Goal: Task Accomplishment & Management: Complete application form

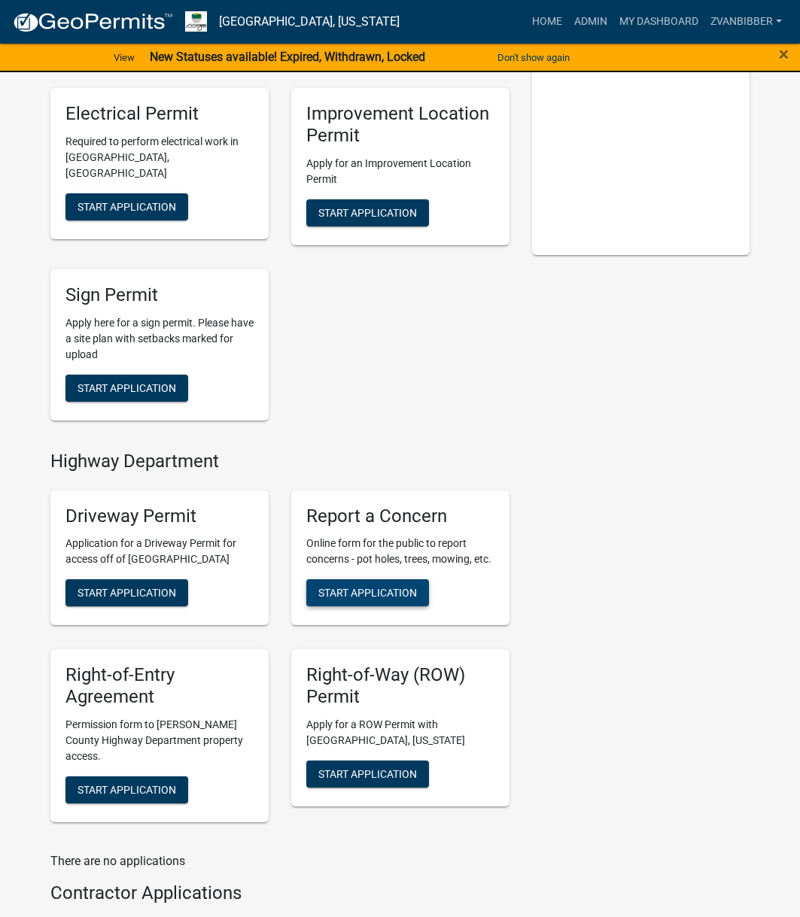
scroll to position [376, 0]
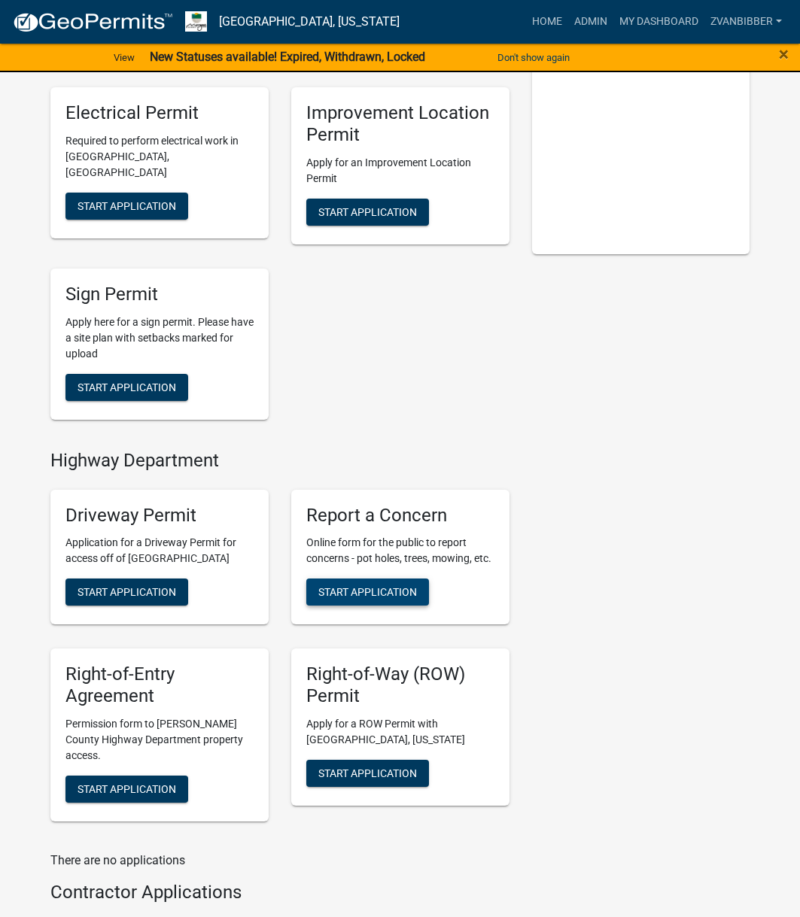
drag, startPoint x: 410, startPoint y: 597, endPoint x: 470, endPoint y: 551, distance: 75.7
click at [410, 597] on span "Start Application" at bounding box center [367, 592] width 99 height 12
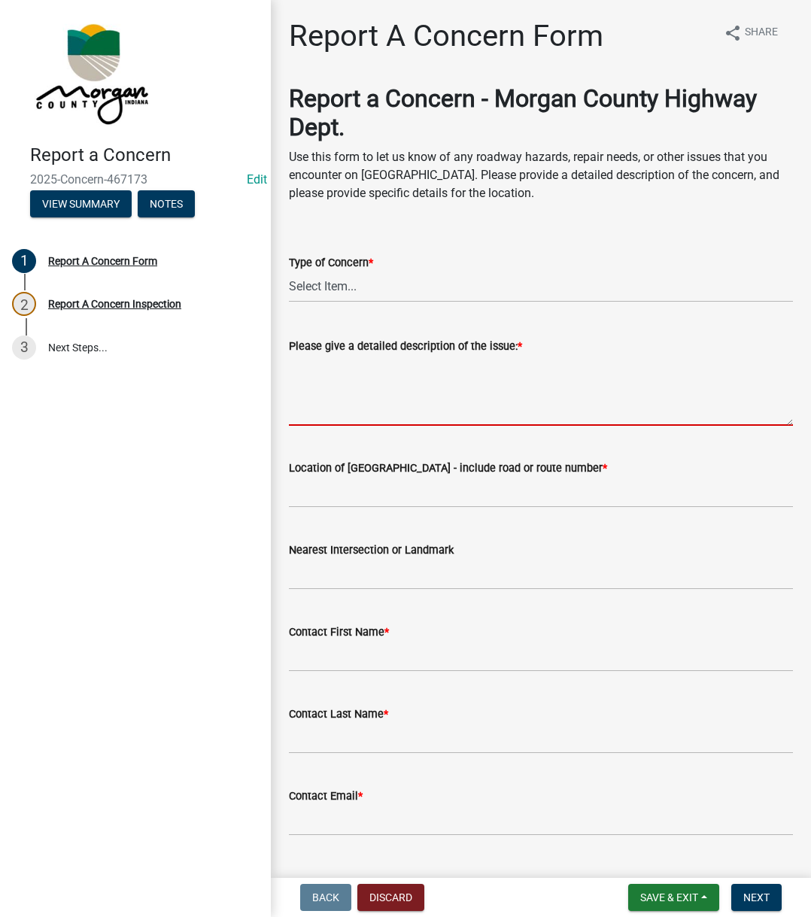
click at [342, 357] on textarea "Please give a detailed description of the issue: *" at bounding box center [541, 390] width 504 height 71
paste textarea "Reported high weeds on Wilbur near the water tower preventing people from seein…"
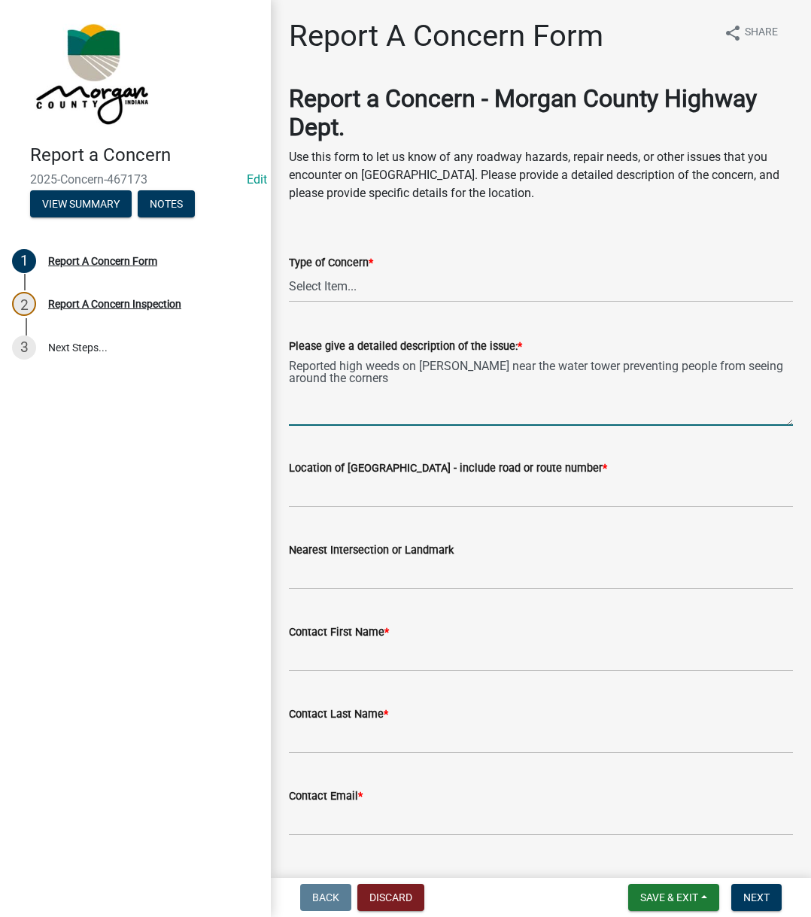
type textarea "Reported high weeds on Wilbur near the water tower preventing people from seein…"
drag, startPoint x: 347, startPoint y: 303, endPoint x: 352, endPoint y: 296, distance: 9.2
click at [348, 301] on wm-data-entity-input "Type of Concern * Select Item... Pot Hole Patching Ditch Tree Sign Mowing Culve…" at bounding box center [541, 265] width 504 height 102
click at [352, 295] on select "Select Item... Pot Hole Patching Ditch Tree Sign Mowing Culvert Other" at bounding box center [541, 287] width 504 height 31
click at [289, 272] on select "Select Item... Pot Hole Patching Ditch Tree Sign Mowing Culvert Other" at bounding box center [541, 287] width 504 height 31
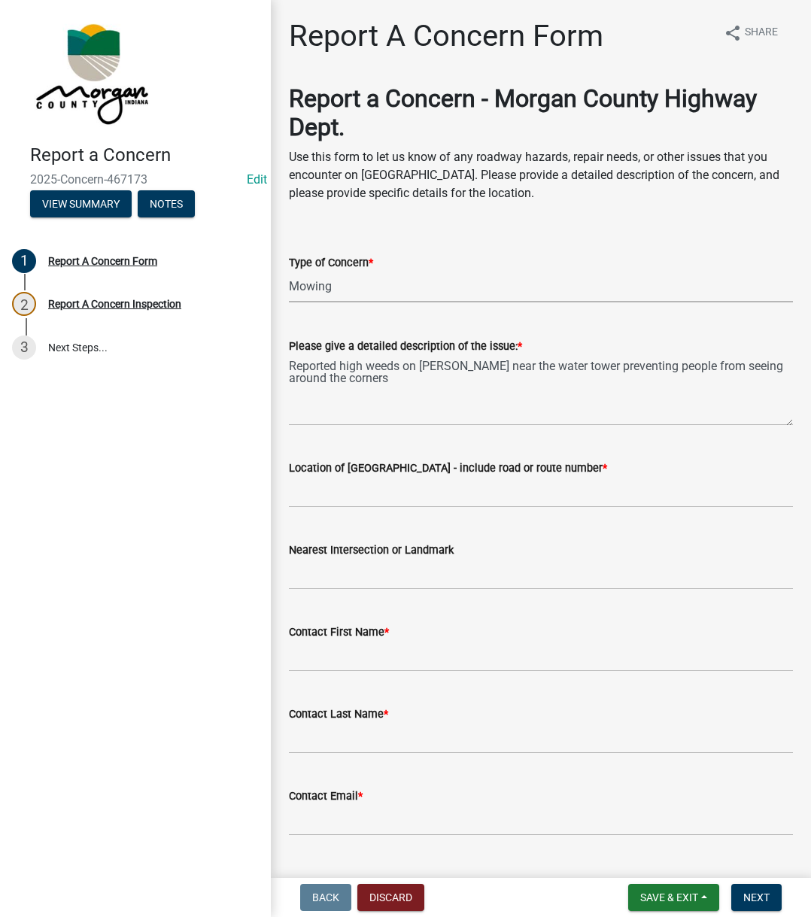
select select "eaace79d-96b0-4607-b41c-7bf69088e196"
click at [342, 505] on input "Location of Concern - include road or route number *" at bounding box center [541, 492] width 504 height 31
type input "Wilbur"
type input "Near water tower"
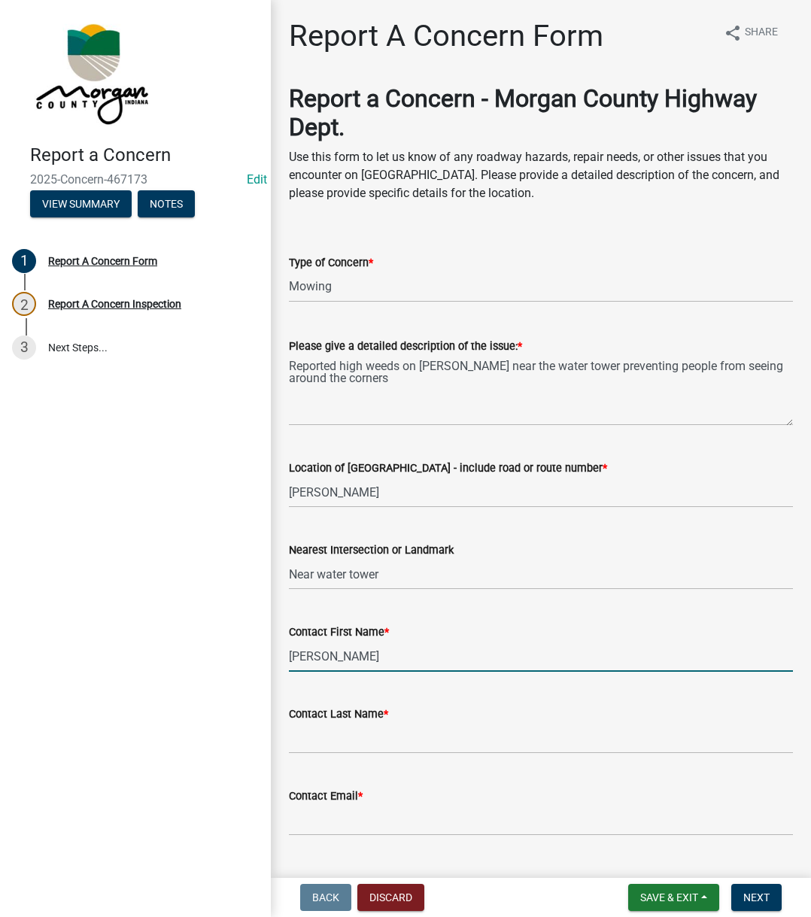
type input "David"
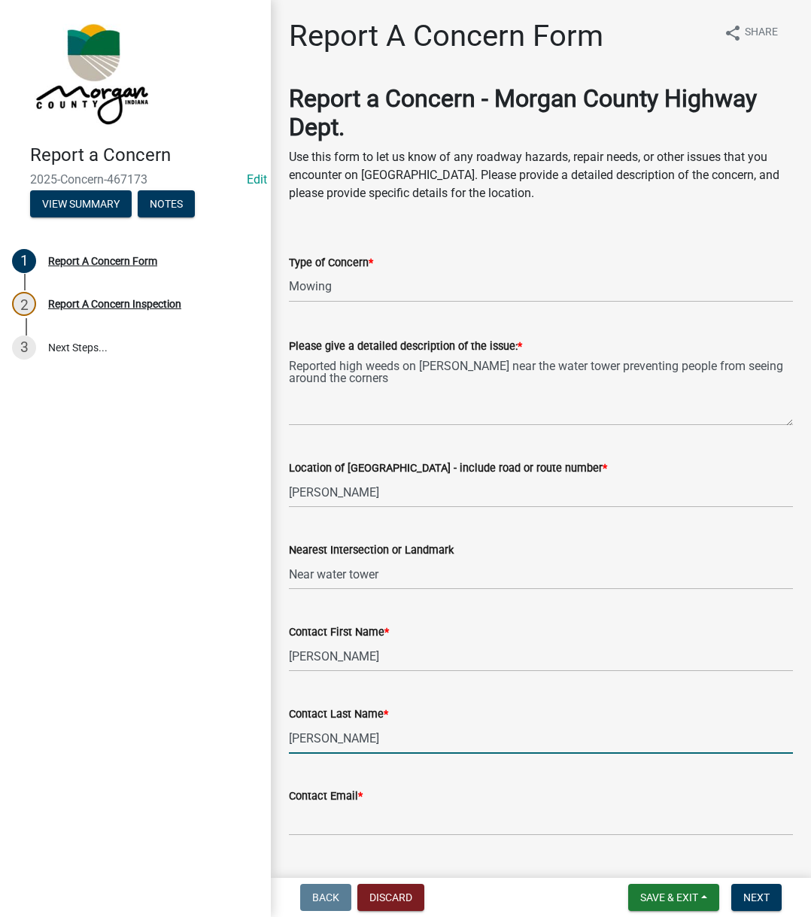
type input "O'Hare"
type input "[EMAIL_ADDRESS][DOMAIN_NAME]"
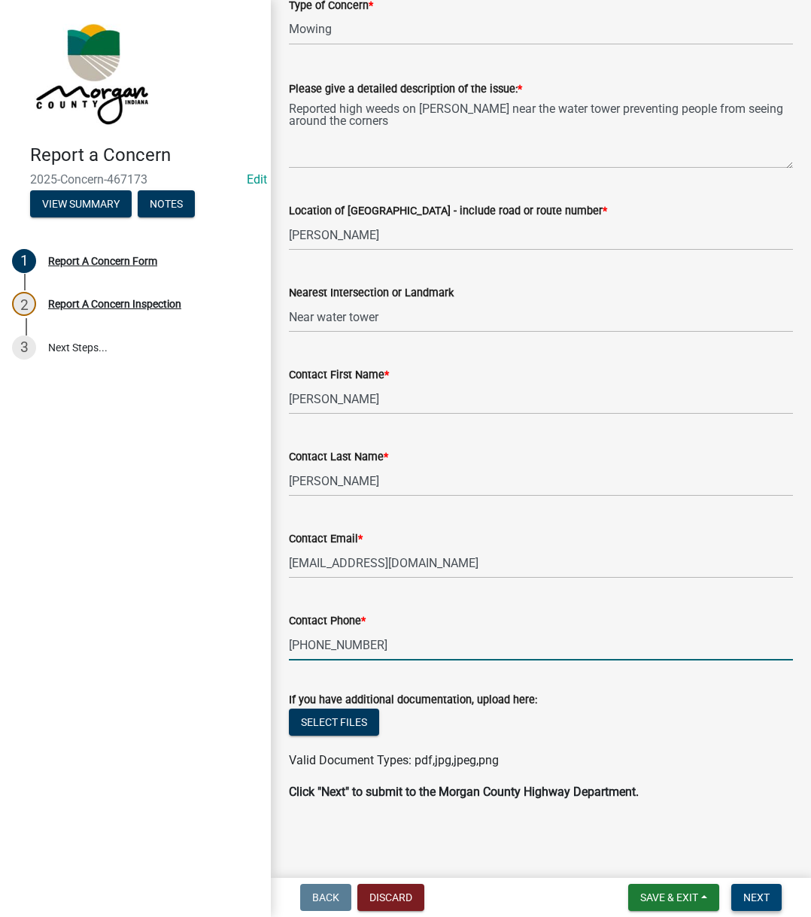
type input "765-230-1656"
click at [763, 902] on span "Next" at bounding box center [756, 897] width 26 height 12
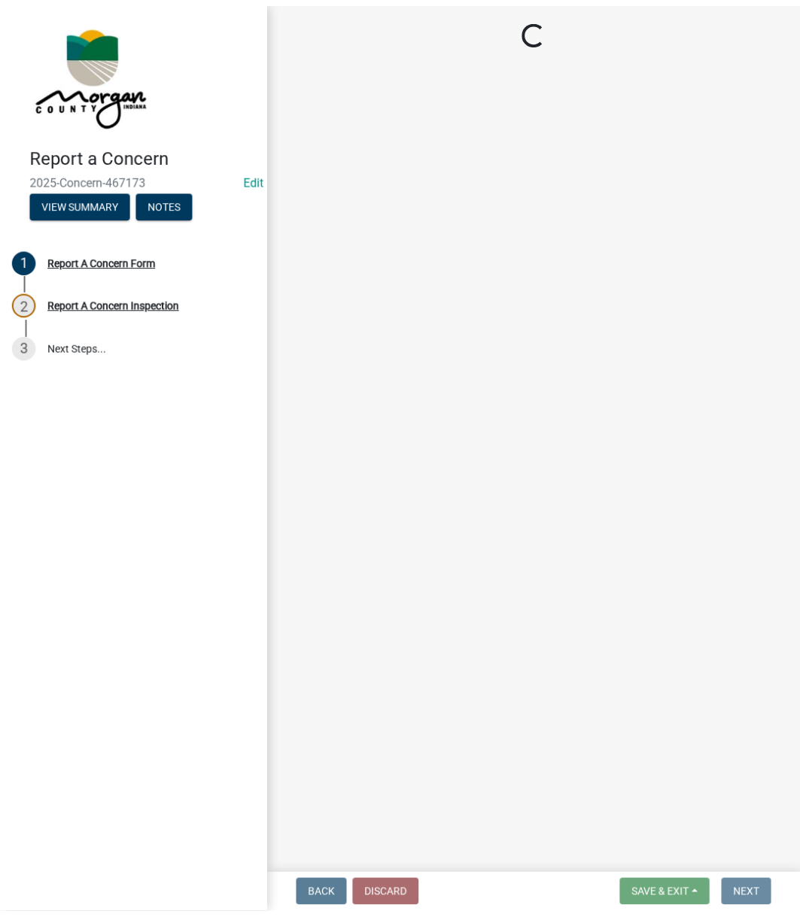
scroll to position [0, 0]
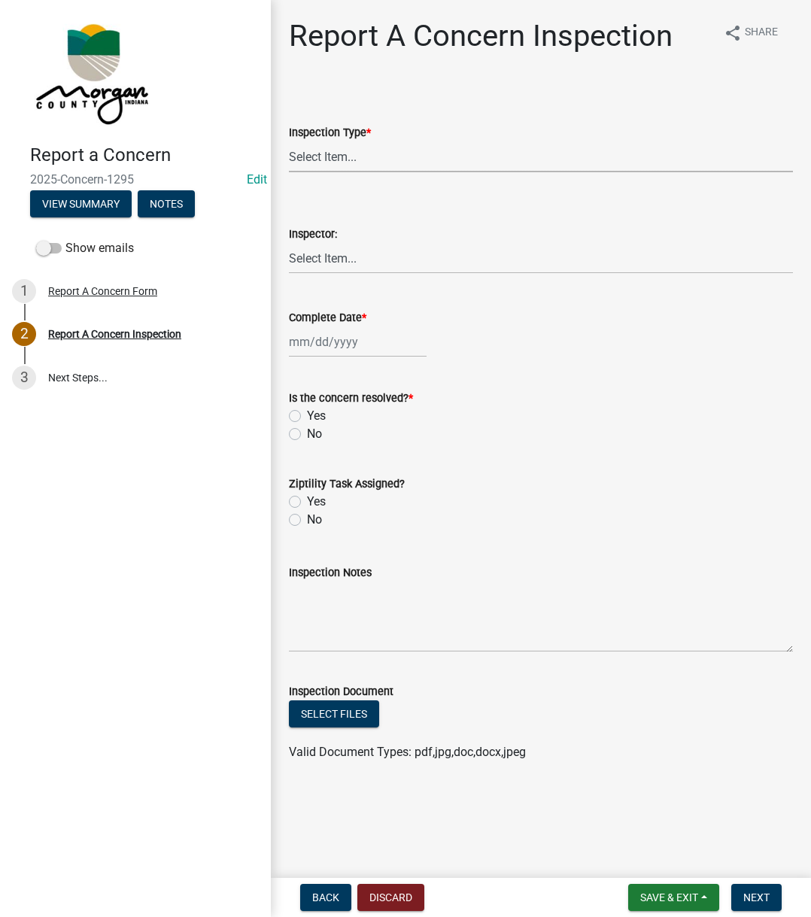
click at [434, 167] on select "Select Item... Pot Hole Patching Ditch Tree Sign Mowing Culvert Other" at bounding box center [541, 156] width 504 height 31
click at [289, 141] on select "Select Item... Pot Hole Patching Ditch Tree Sign Mowing Culvert Other" at bounding box center [541, 156] width 504 height 31
select select "eaace79d-96b0-4607-b41c-7bf69088e196"
click at [325, 262] on select "Select Item... Charlie Wilson Justin Schneck Ron Owens John Grenier Eddie Fishe…" at bounding box center [541, 258] width 504 height 31
click at [289, 243] on select "Select Item... Charlie Wilson Justin Schneck Ron Owens John Grenier Eddie Fishe…" at bounding box center [541, 258] width 504 height 31
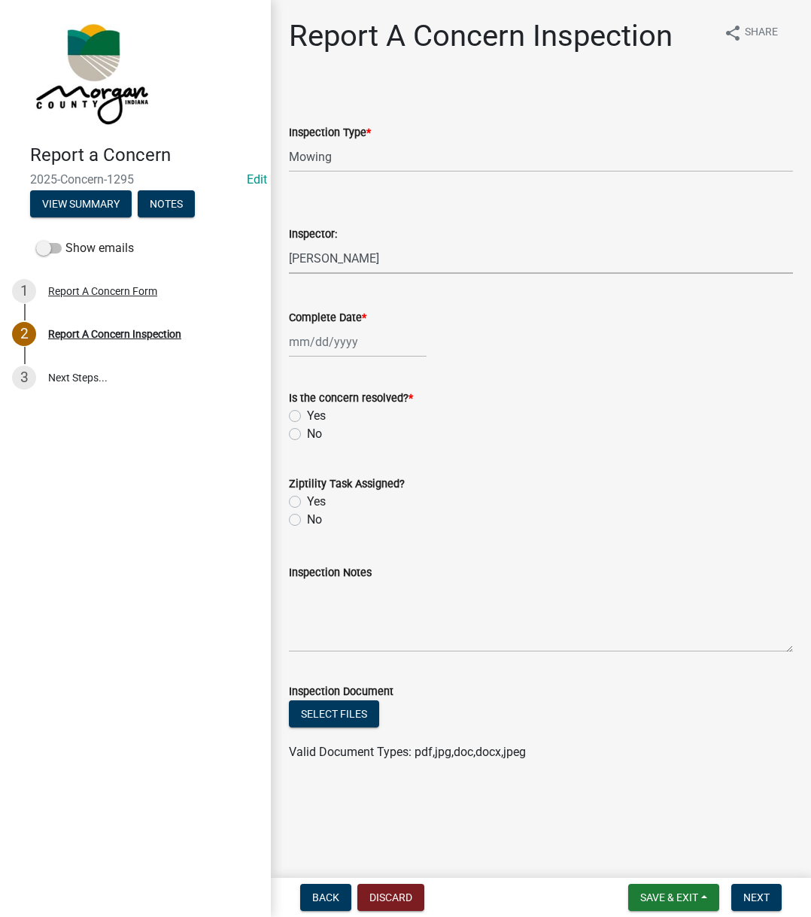
select select "742eb044-fc58-4034-b35e-1550e746fcda"
click at [314, 347] on div at bounding box center [358, 341] width 138 height 31
select select "8"
select select "2025"
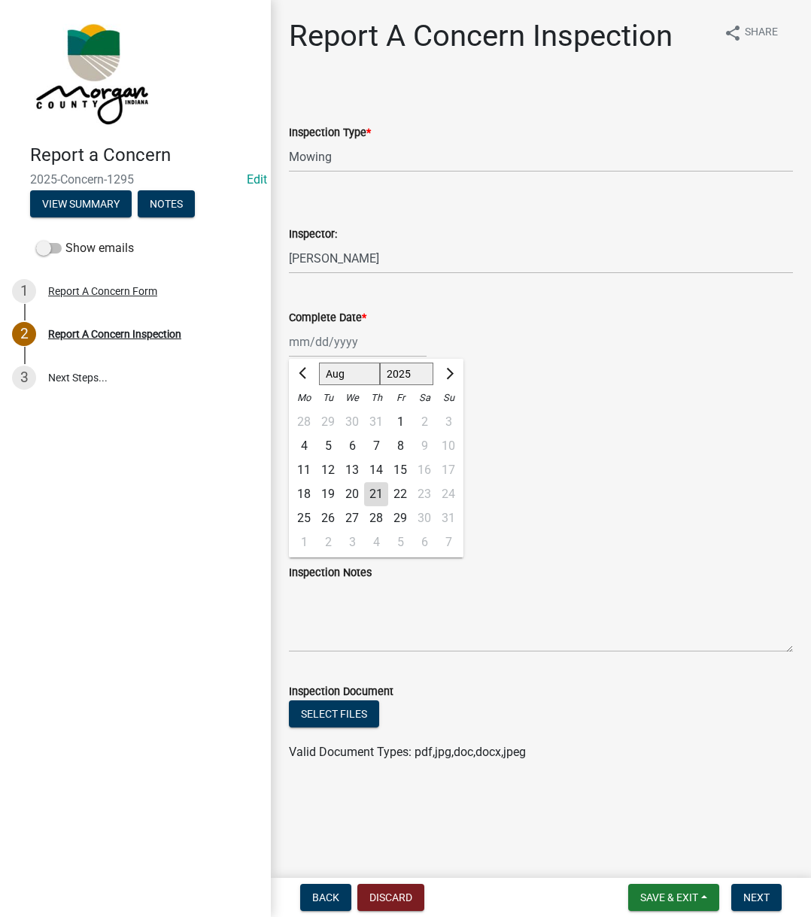
click at [377, 499] on div "21" at bounding box center [376, 494] width 24 height 24
type input "[DATE]"
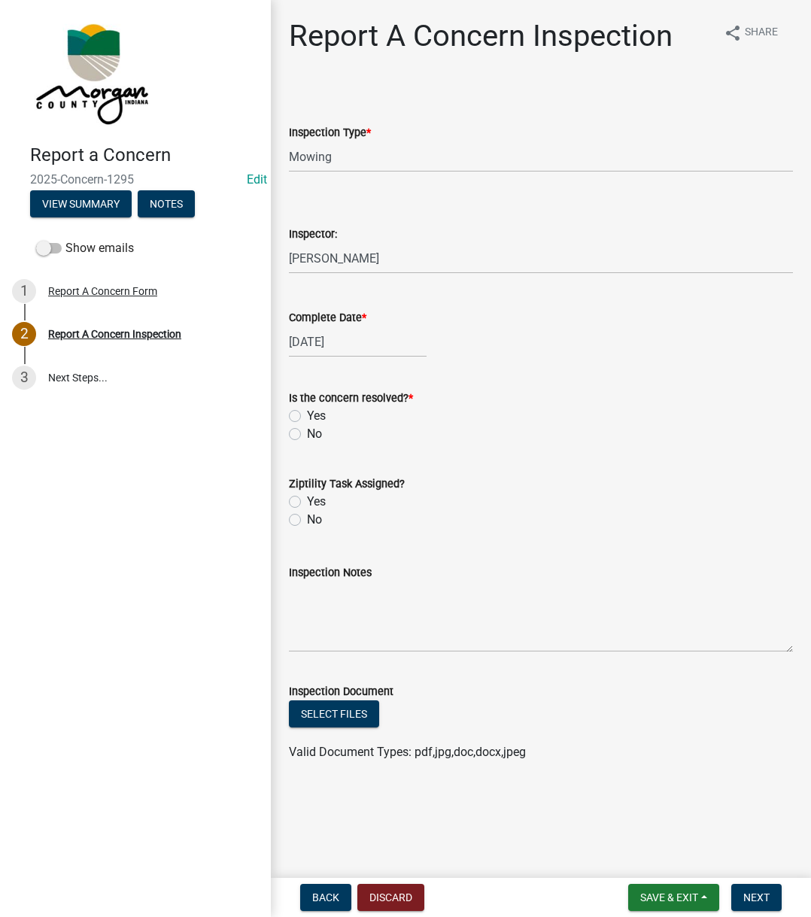
click at [307, 414] on label "Yes" at bounding box center [316, 416] width 19 height 18
click at [307, 414] on input "Yes" at bounding box center [312, 412] width 10 height 10
radio input "true"
click at [307, 499] on label "Yes" at bounding box center [316, 502] width 19 height 18
click at [307, 499] on input "Yes" at bounding box center [312, 498] width 10 height 10
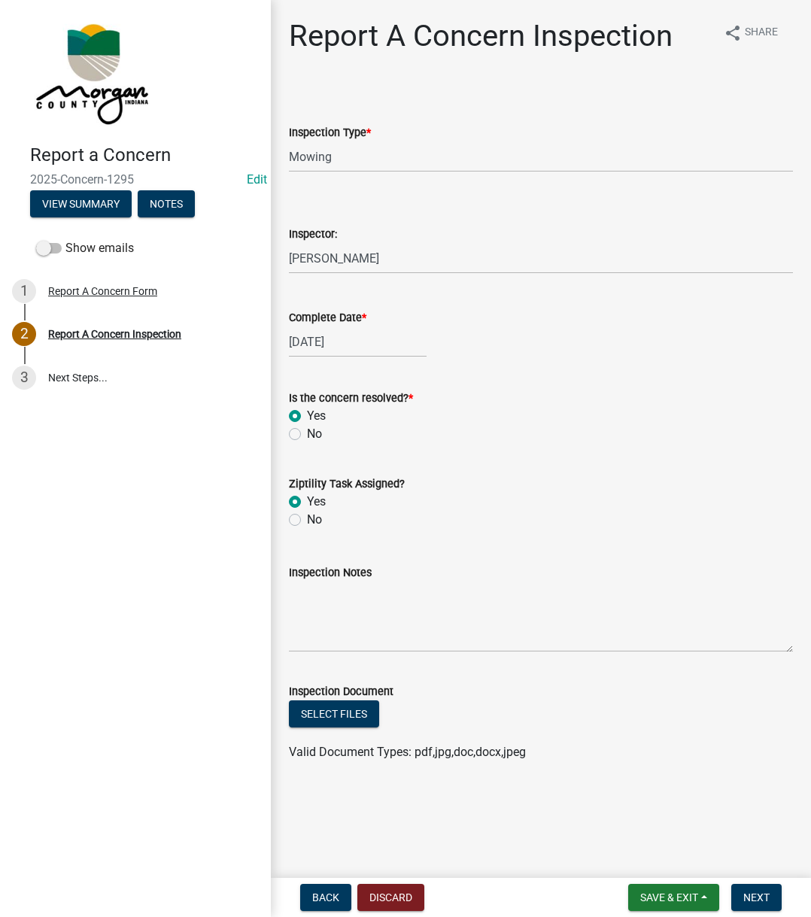
radio input "true"
click at [381, 604] on textarea "Inspection Notes" at bounding box center [541, 616] width 504 height 71
type textarea "Sent to D2"
click at [764, 895] on span "Next" at bounding box center [756, 897] width 26 height 12
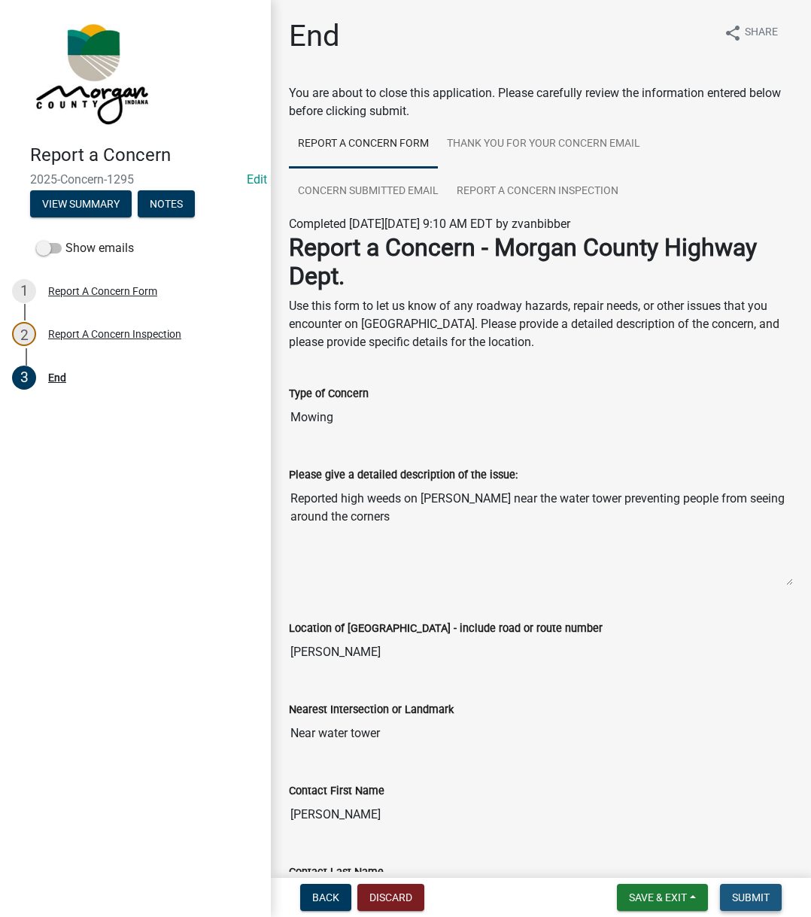
click at [764, 895] on span "Submit" at bounding box center [751, 897] width 38 height 12
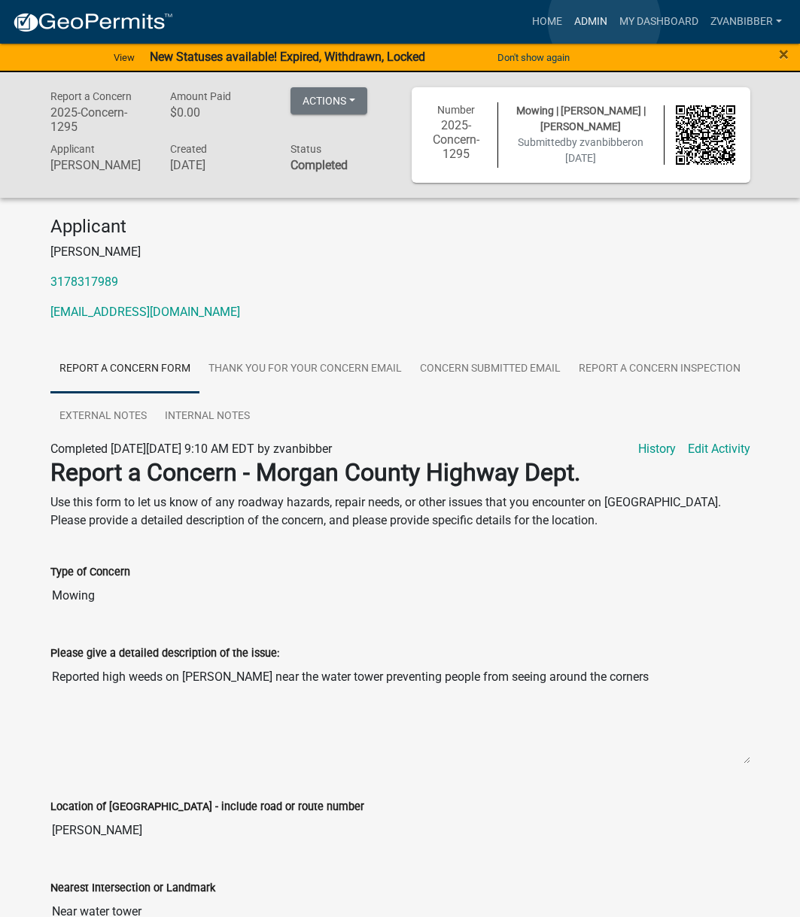
click at [604, 21] on link "Admin" at bounding box center [590, 22] width 45 height 29
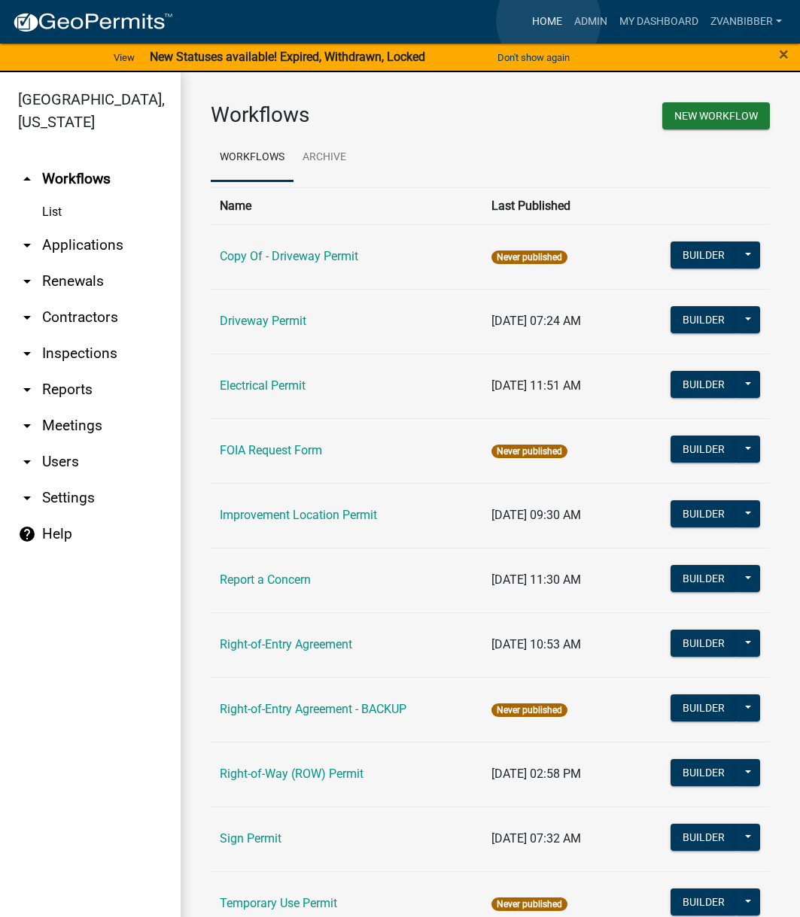
click at [548, 20] on link "Home" at bounding box center [547, 22] width 42 height 29
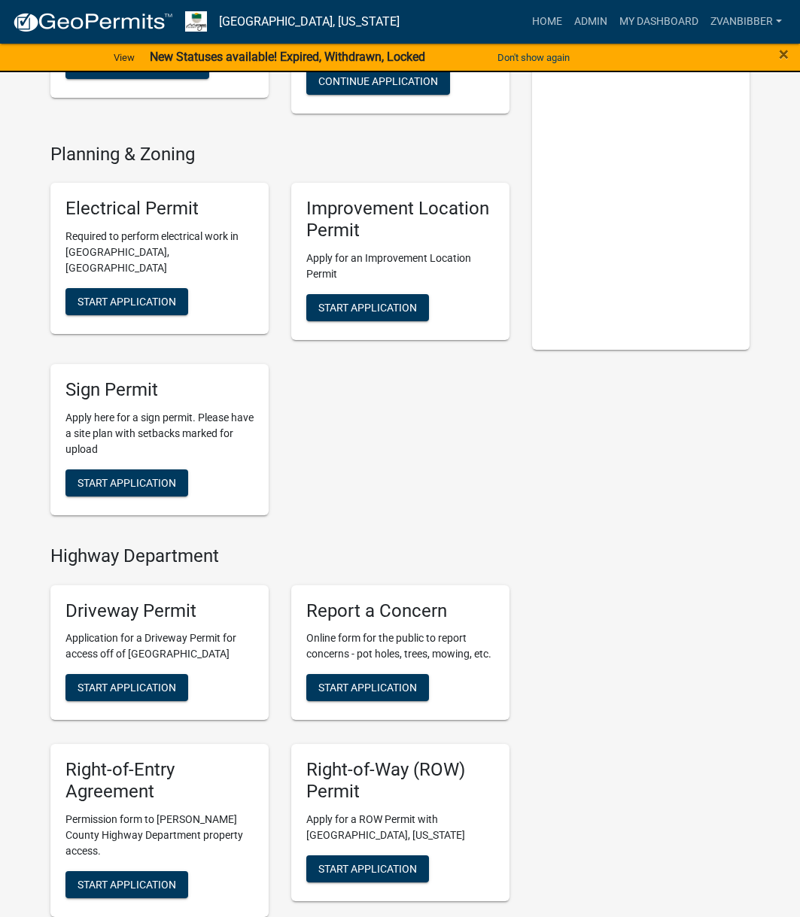
scroll to position [301, 0]
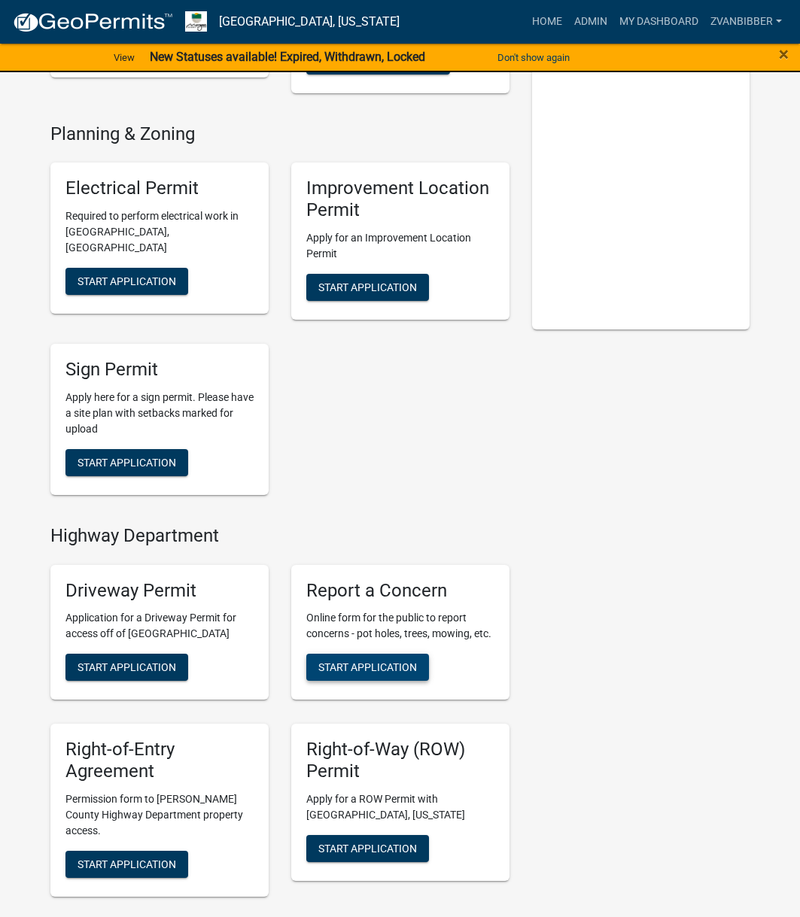
click at [354, 657] on button "Start Application" at bounding box center [367, 667] width 123 height 27
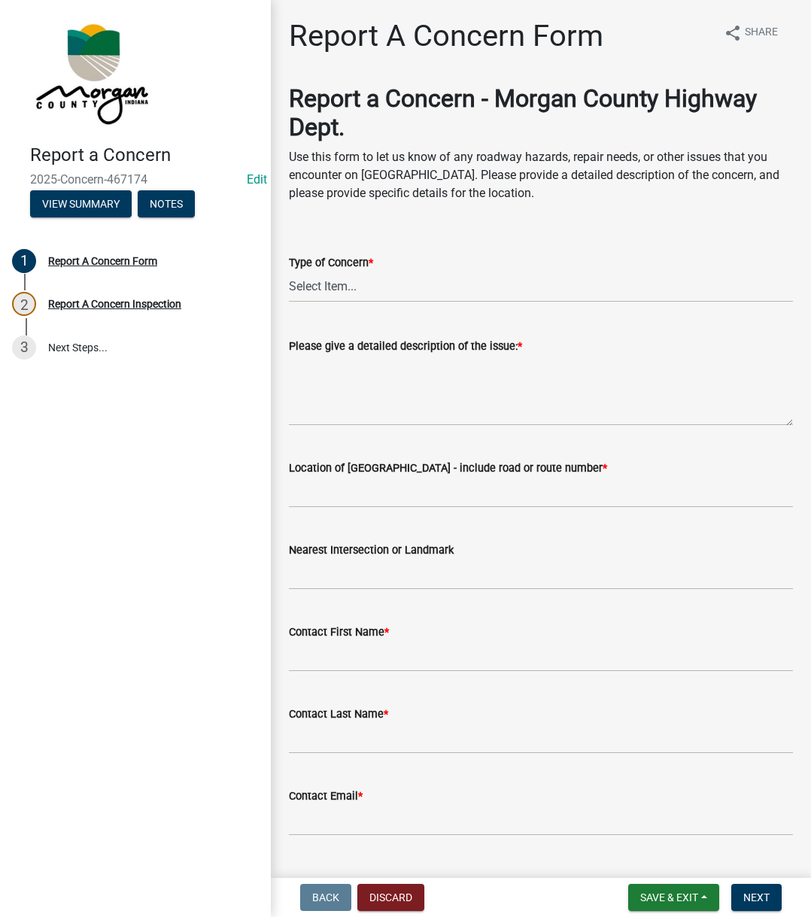
click at [405, 305] on wm-data-entity-input "Type of Concern * Select Item... Pot Hole Patching Ditch Tree Sign Mowing Culve…" at bounding box center [541, 265] width 504 height 102
click at [407, 299] on select "Select Item... Pot Hole Patching Ditch Tree Sign Mowing Culvert Other" at bounding box center [541, 287] width 504 height 31
click at [289, 272] on select "Select Item... Pot Hole Patching Ditch Tree Sign Mowing Culvert Other" at bounding box center [541, 287] width 504 height 31
select select "3582e9dc-d8cd-4526-a2d9-157cc62522fd"
click at [360, 402] on textarea "Please give a detailed description of the issue: *" at bounding box center [541, 390] width 504 height 71
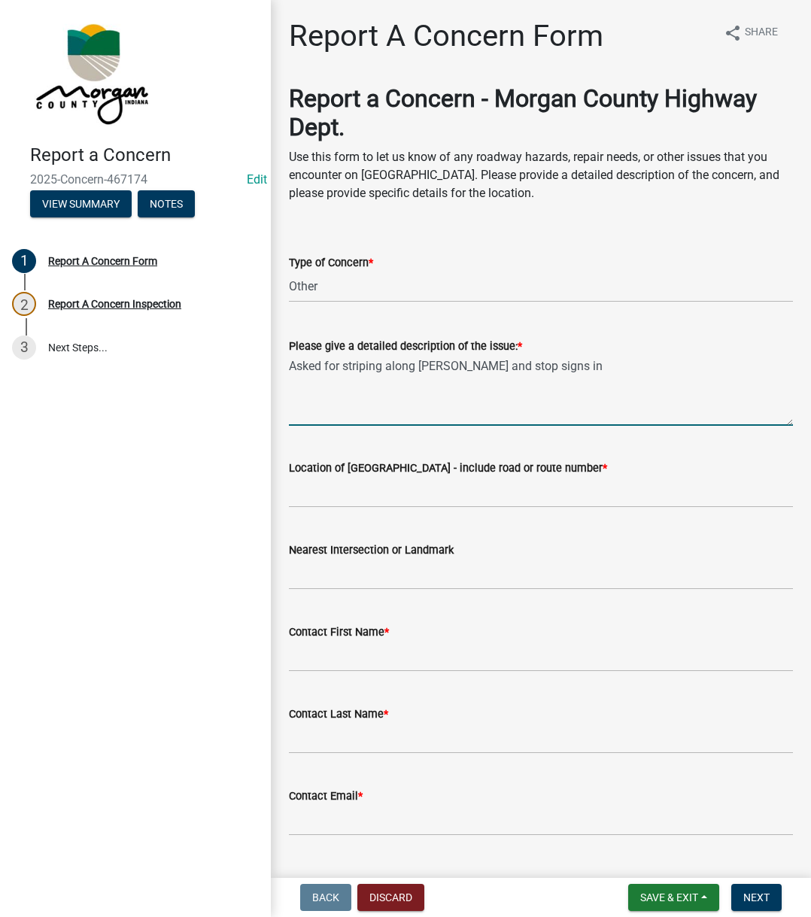
click at [700, 370] on textarea "Asked for striping along Hadley Rd and stop signs in" at bounding box center [541, 390] width 504 height 71
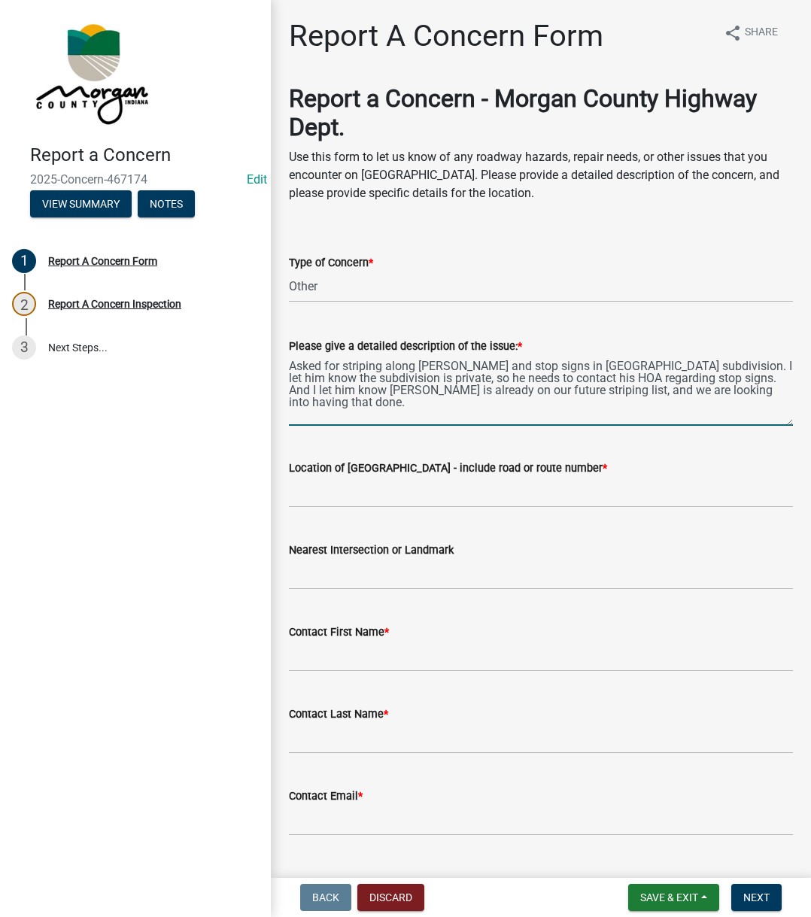
type textarea "Asked for striping along [PERSON_NAME] and stop signs in [GEOGRAPHIC_DATA] subd…"
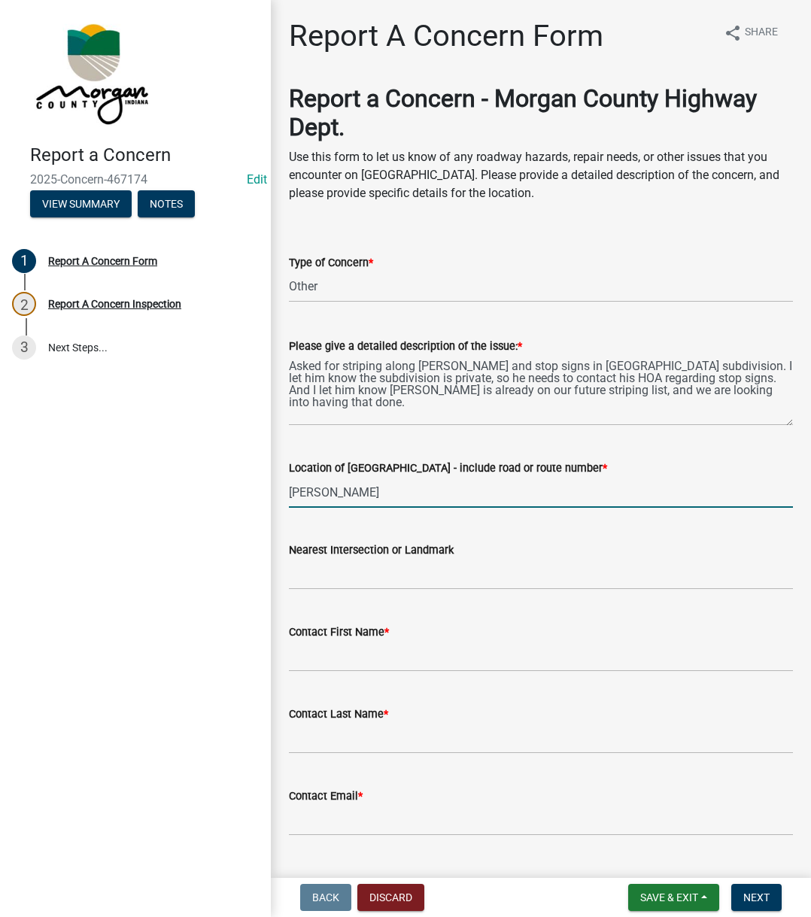
type input "[PERSON_NAME]"
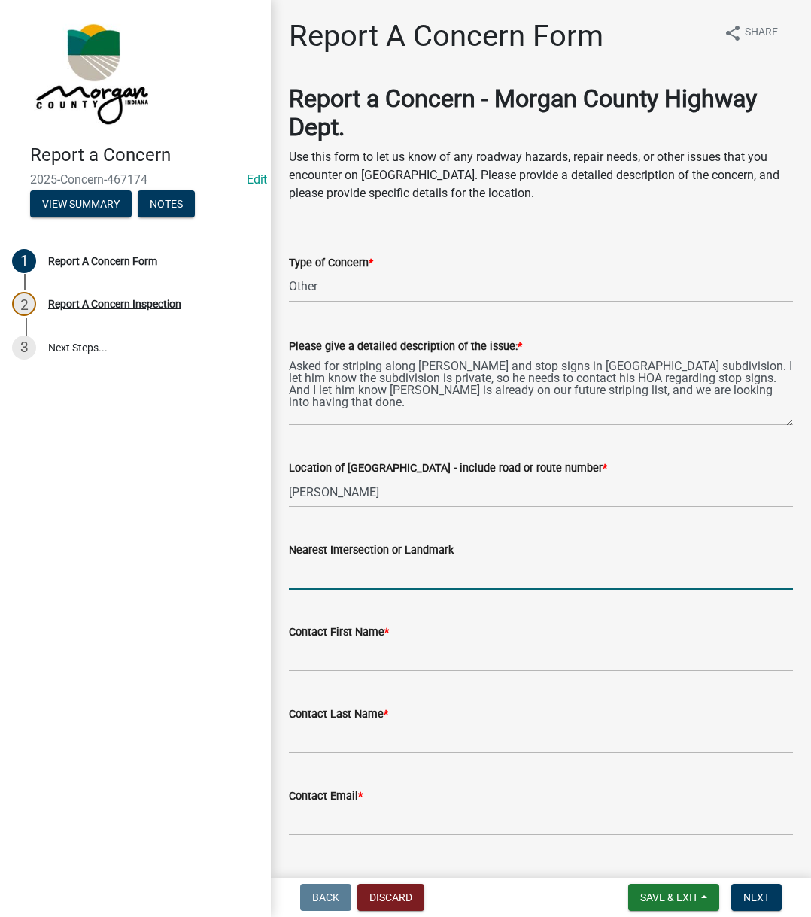
type input "L"
type input "[GEOGRAPHIC_DATA]"
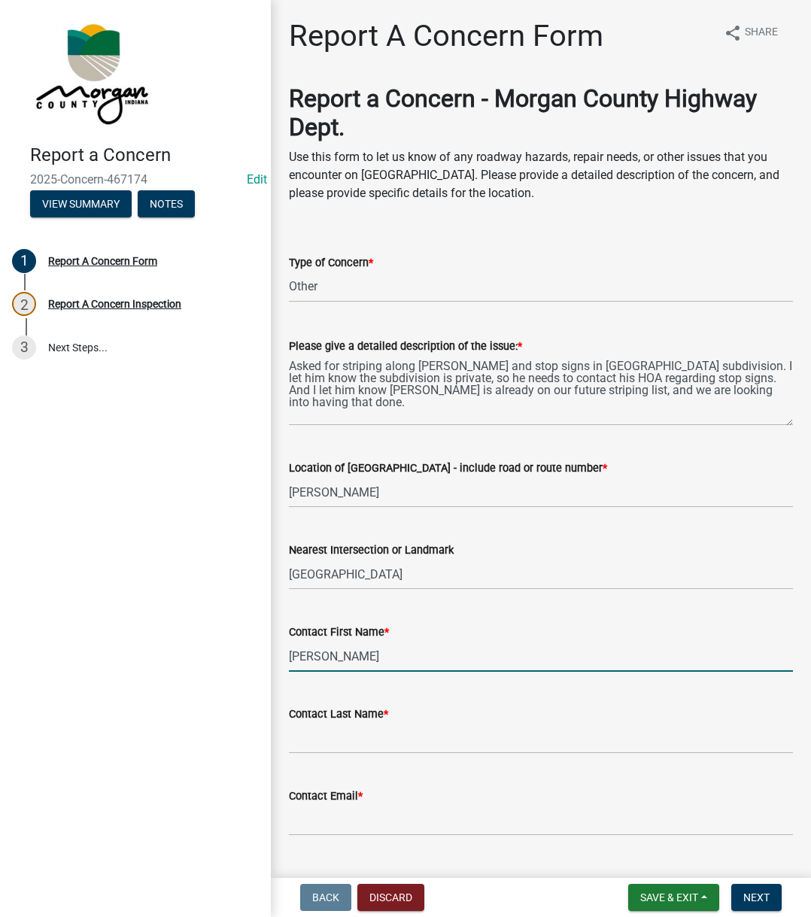
type input "[PERSON_NAME]"
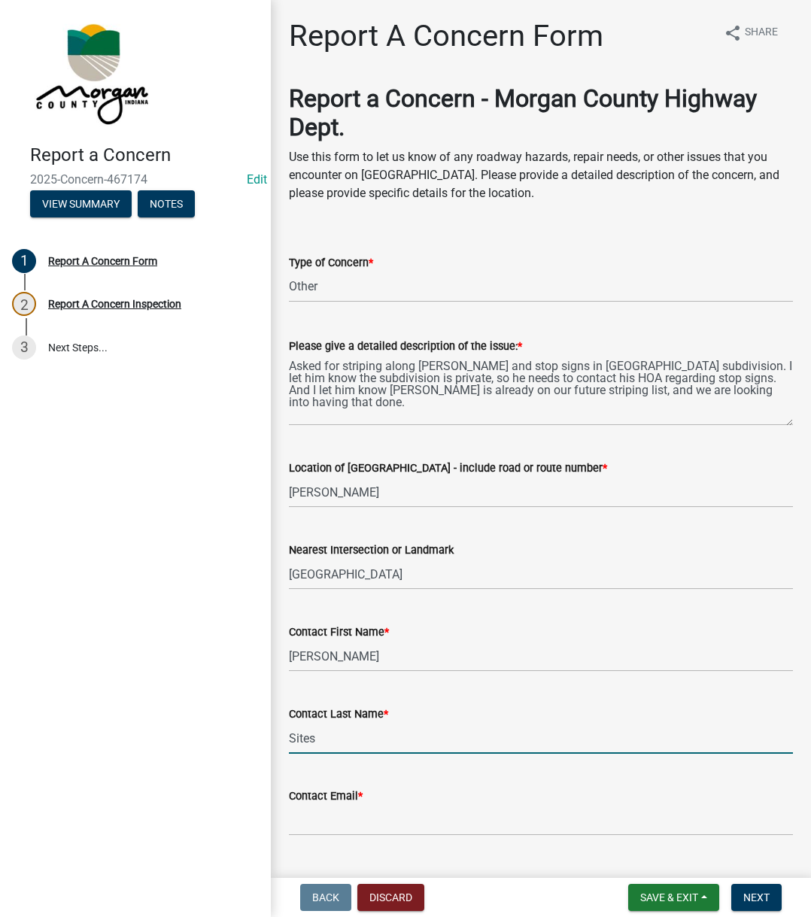
type input "Sites"
type input "[EMAIL_ADDRESS][DOMAIN_NAME]"
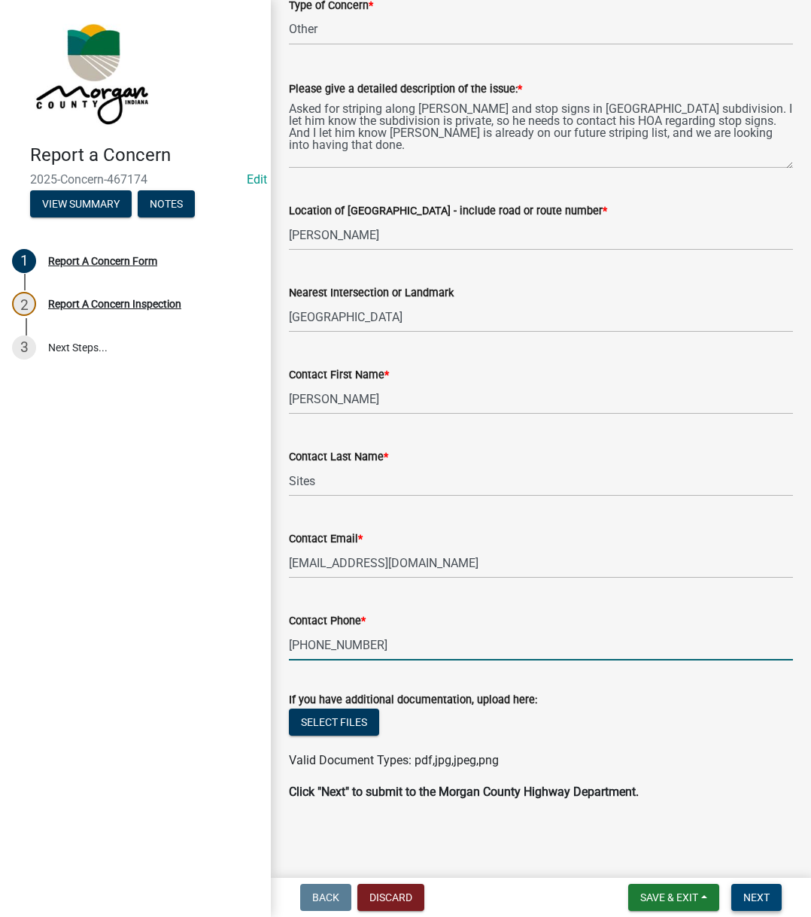
type input "[PHONE_NUMBER]"
click at [761, 897] on span "Next" at bounding box center [756, 897] width 26 height 12
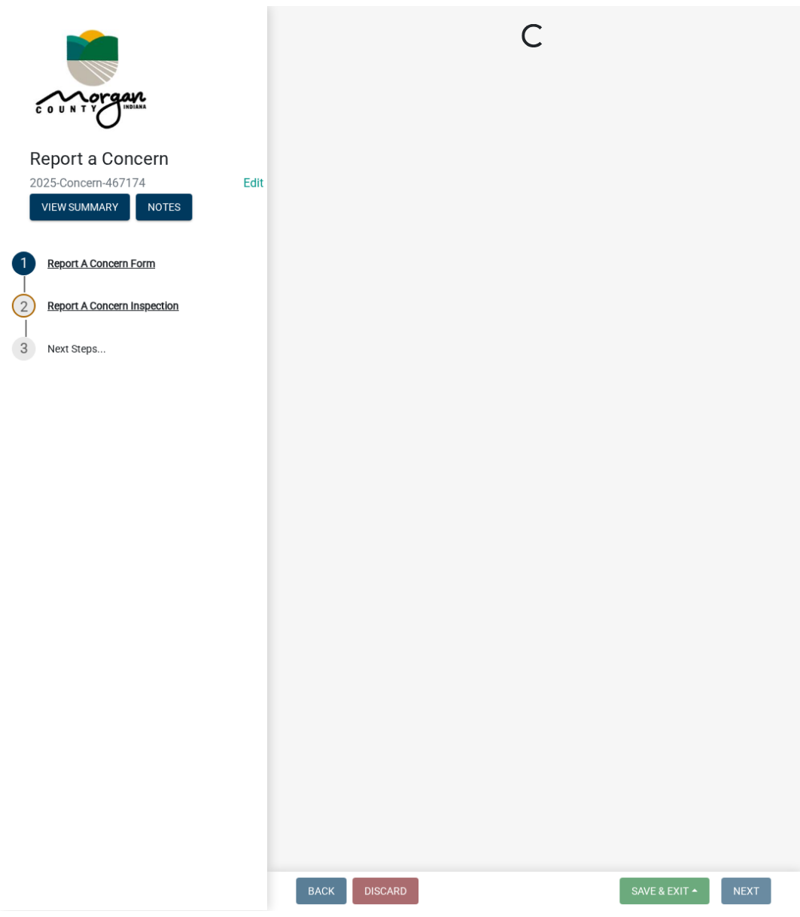
scroll to position [0, 0]
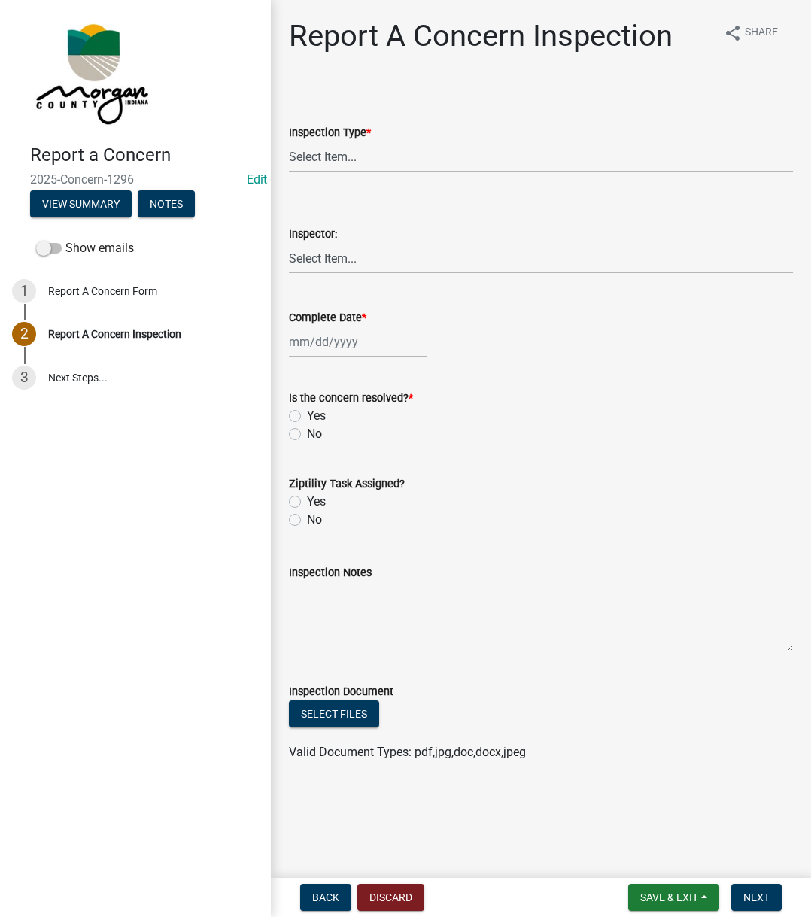
click at [311, 161] on select "Select Item... Pot Hole Patching Ditch Tree Sign Mowing Culvert Other" at bounding box center [541, 156] width 504 height 31
click at [289, 141] on select "Select Item... Pot Hole Patching Ditch Tree Sign Mowing Culvert Other" at bounding box center [541, 156] width 504 height 31
select select "3582e9dc-d8cd-4526-a2d9-157cc62522fd"
click at [343, 266] on select "Select Item... Charlie Wilson Justin Schneck Ron Owens John Grenier Eddie Fishe…" at bounding box center [541, 258] width 504 height 31
click at [289, 243] on select "Select Item... Charlie Wilson Justin Schneck Ron Owens John Grenier Eddie Fishe…" at bounding box center [541, 258] width 504 height 31
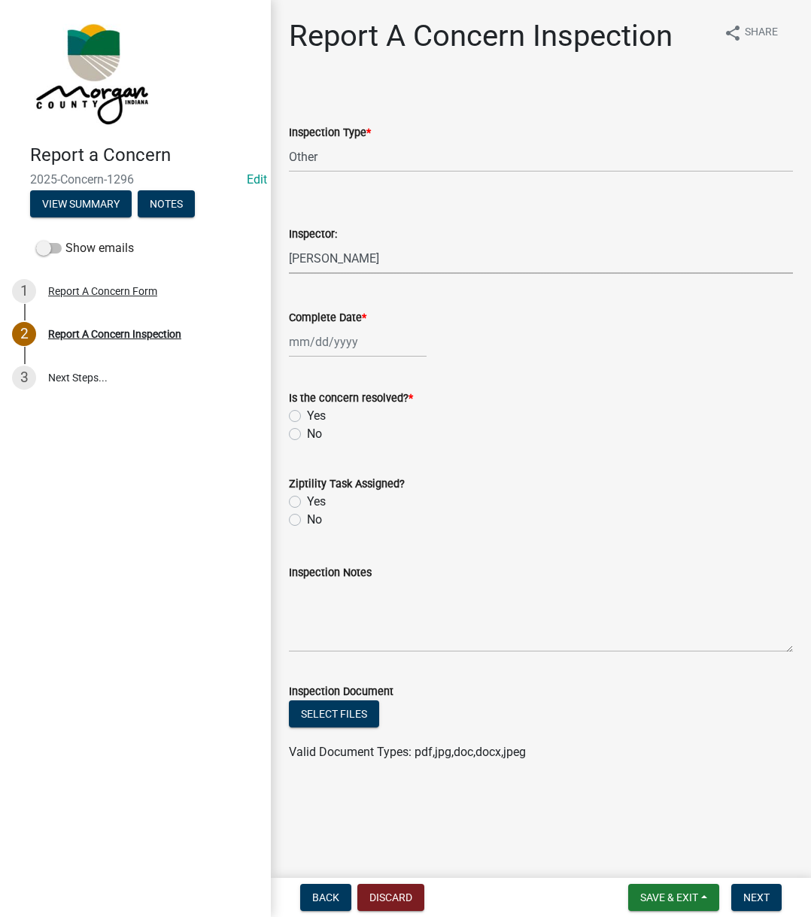
select select "742eb044-fc58-4034-b35e-1550e746fcda"
click at [304, 337] on div at bounding box center [358, 341] width 138 height 31
select select "8"
select select "2025"
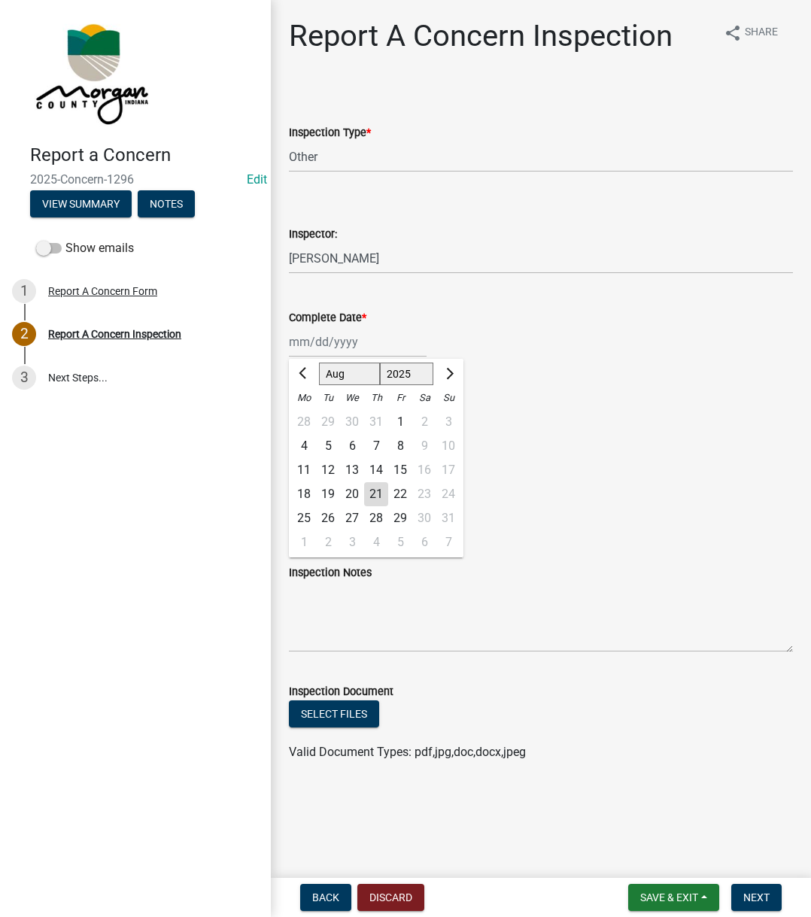
drag, startPoint x: 376, startPoint y: 496, endPoint x: 349, endPoint y: 477, distance: 33.0
click at [377, 496] on div "21" at bounding box center [376, 494] width 24 height 24
type input "[DATE]"
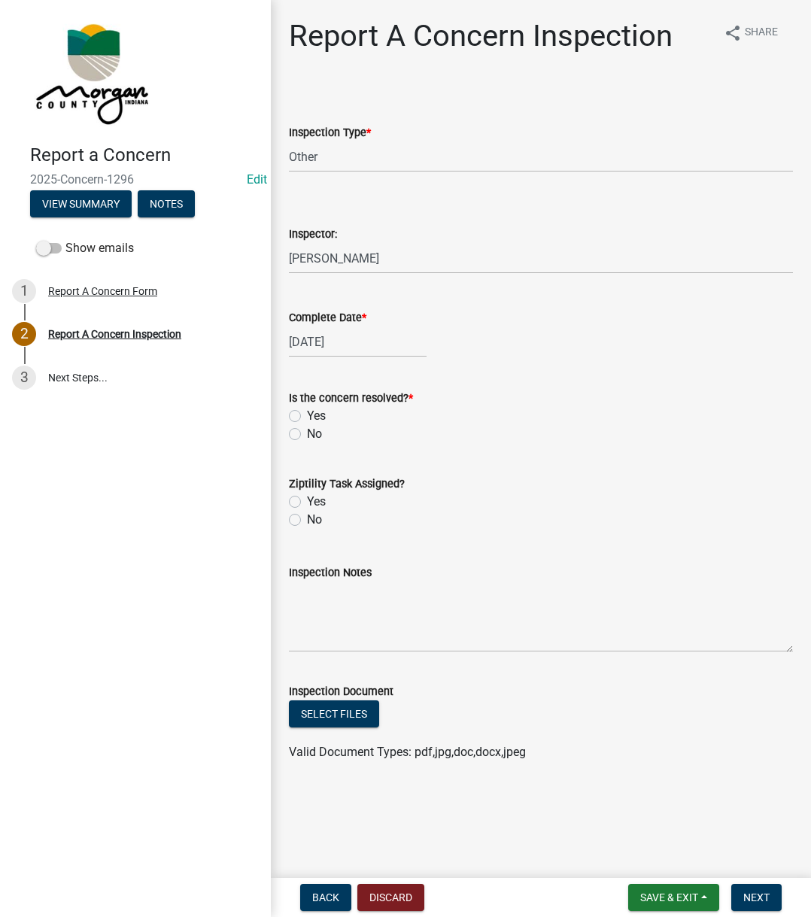
click at [307, 416] on label "Yes" at bounding box center [316, 416] width 19 height 18
click at [307, 416] on input "Yes" at bounding box center [312, 412] width 10 height 10
radio input "true"
click at [307, 520] on label "No" at bounding box center [314, 520] width 15 height 18
click at [307, 520] on input "No" at bounding box center [312, 516] width 10 height 10
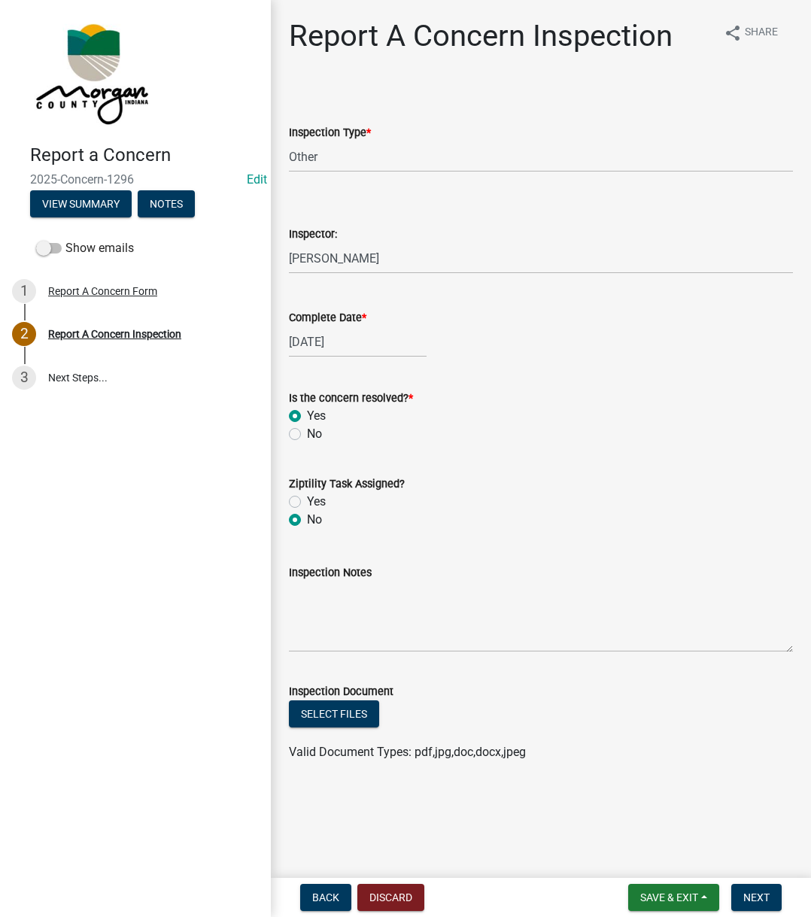
radio input "true"
click at [337, 606] on textarea "Inspection Notes" at bounding box center [541, 616] width 504 height 71
type textarea "Already existing task"
click at [773, 897] on button "Next" at bounding box center [756, 897] width 50 height 27
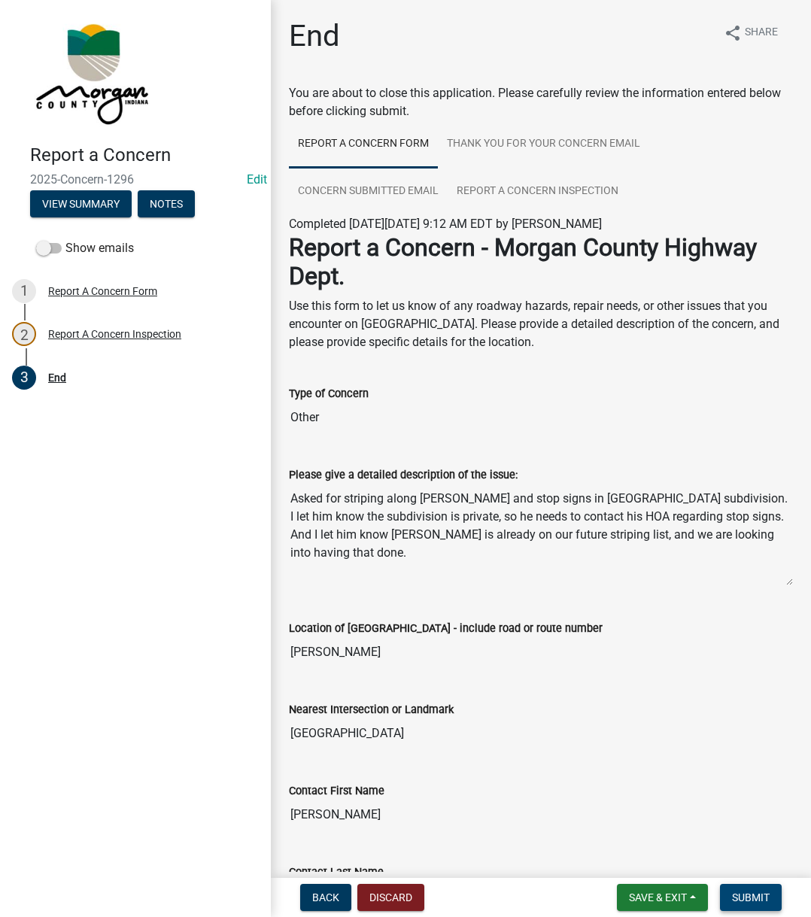
click at [772, 897] on button "Submit" at bounding box center [751, 897] width 62 height 27
